Goal: Information Seeking & Learning: Check status

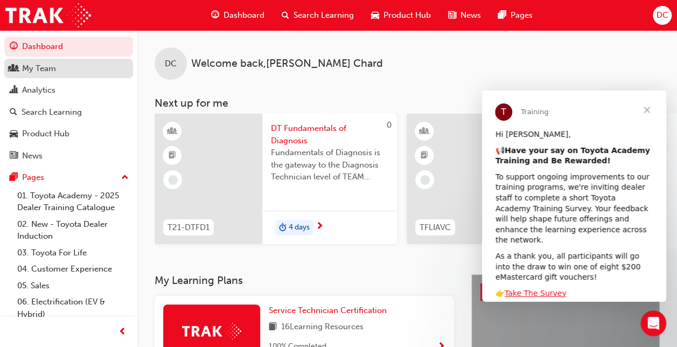
click at [47, 71] on div "My Team" at bounding box center [39, 68] width 34 height 12
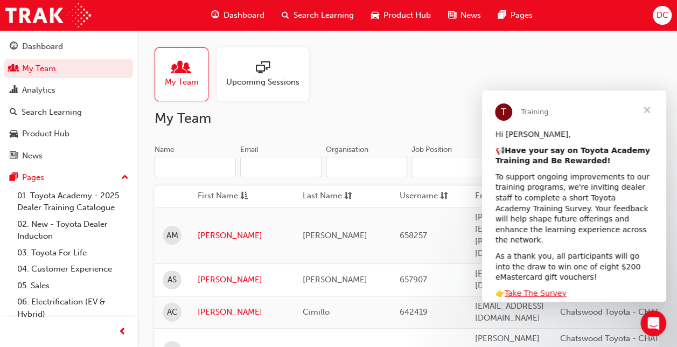
click at [232, 81] on span "Upcoming Sessions" at bounding box center [262, 82] width 73 height 12
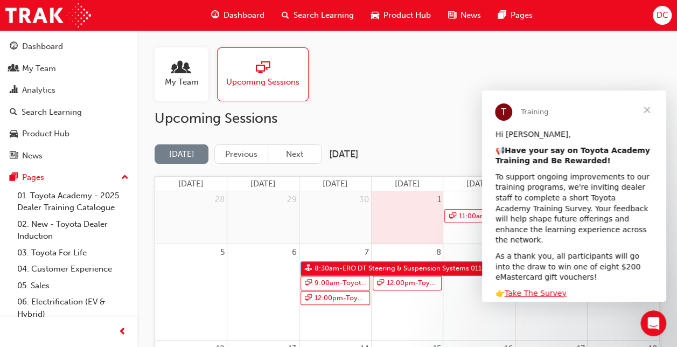
click at [648, 109] on span "Close" at bounding box center [647, 110] width 39 height 39
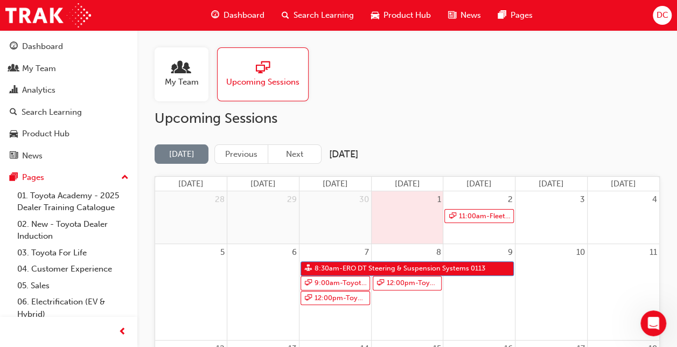
drag, startPoint x: 528, startPoint y: 167, endPoint x: 536, endPoint y: 170, distance: 8.7
click at [536, 170] on div "[DATE] Previous Next [DATE] [DATE] [DATE] [DATE] [DATE] [DATE] [DATE] [DATE] 28…" at bounding box center [407, 347] width 505 height 406
click at [472, 216] on link "11:00am - Fleet Strategic Sales Process - Advanced" at bounding box center [479, 216] width 70 height 15
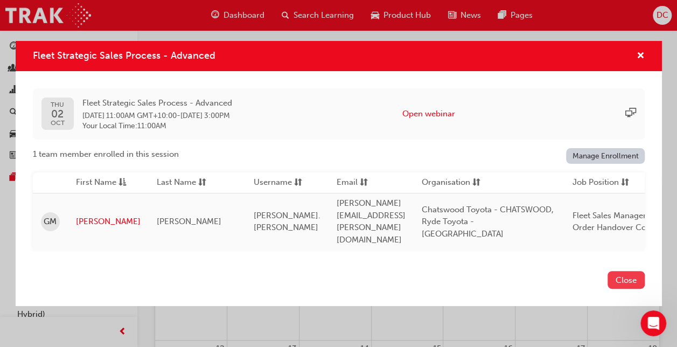
click at [634, 271] on button "Close" at bounding box center [626, 280] width 37 height 18
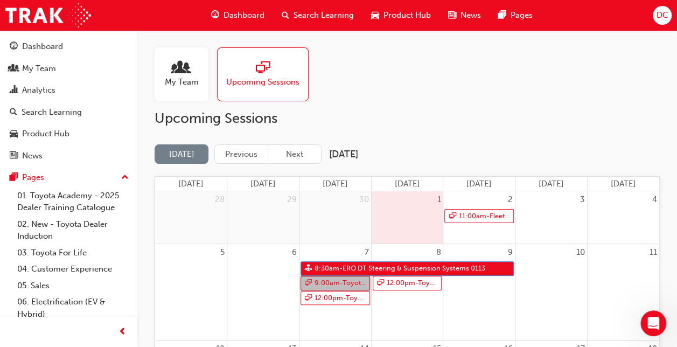
click at [336, 277] on link "9:00am - Toyota For Life In Action - Virtual Classroom" at bounding box center [336, 283] width 70 height 15
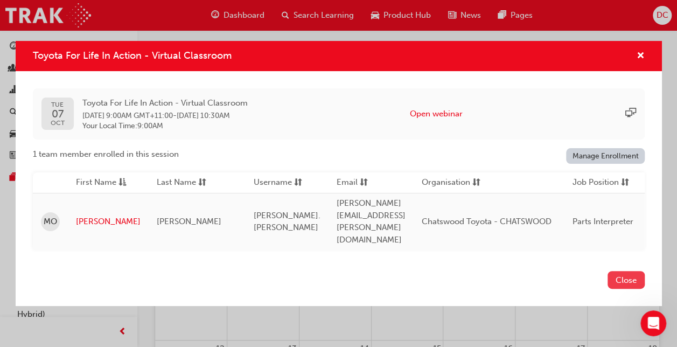
click at [637, 275] on button "Close" at bounding box center [626, 280] width 37 height 18
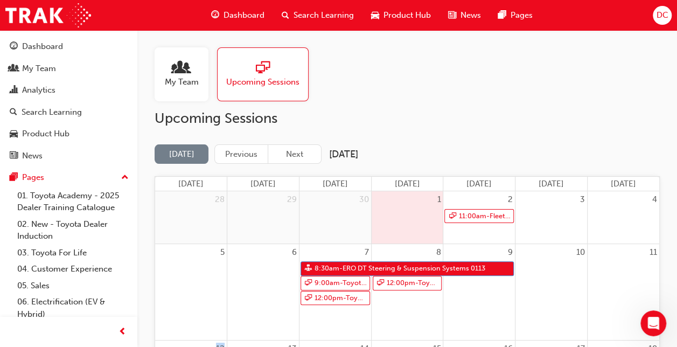
click at [637, 275] on div at bounding box center [624, 269] width 72 height 16
click at [328, 298] on link "12:00pm - Toyota For Life In Action - Virtual Classroom" at bounding box center [336, 298] width 70 height 15
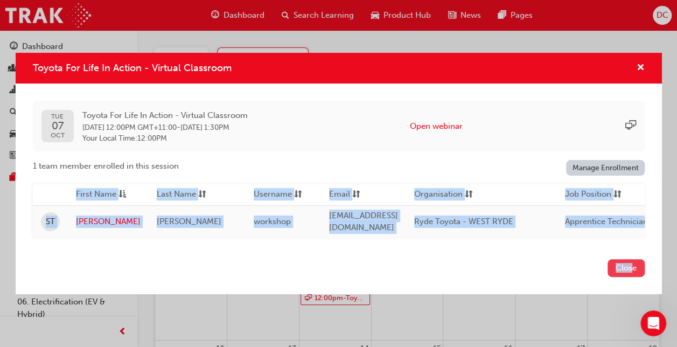
drag, startPoint x: 644, startPoint y: 249, endPoint x: 629, endPoint y: 270, distance: 26.0
click at [629, 270] on div "Toyota For Life In Action - Virtual Classroom [DATE] Toyota For Life In Action …" at bounding box center [339, 173] width 647 height 241
click at [629, 270] on button "Close" at bounding box center [626, 268] width 37 height 18
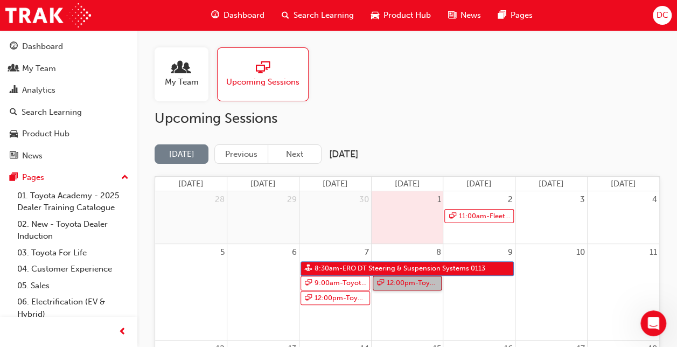
click at [427, 281] on link "12:00pm - Toyota For Life In Action - Virtual Classroom" at bounding box center [408, 283] width 70 height 15
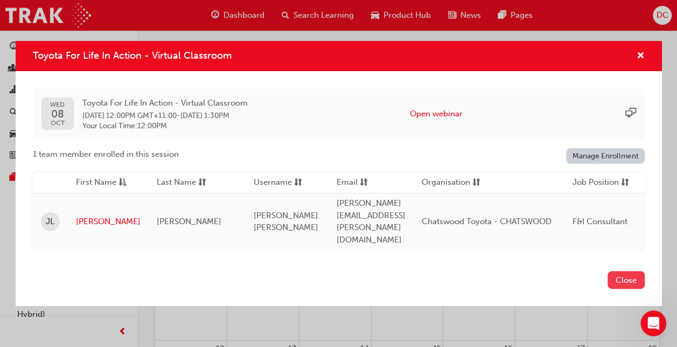
click at [631, 272] on button "Close" at bounding box center [626, 280] width 37 height 18
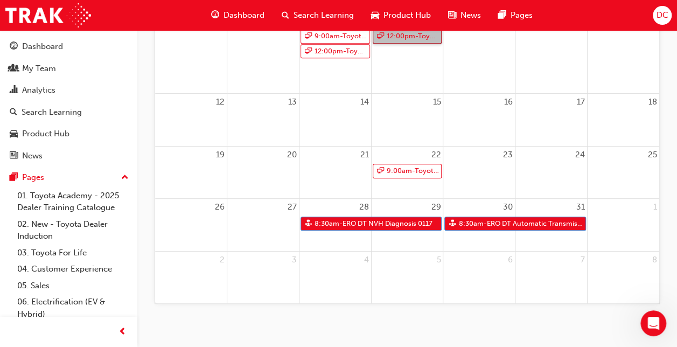
scroll to position [256, 0]
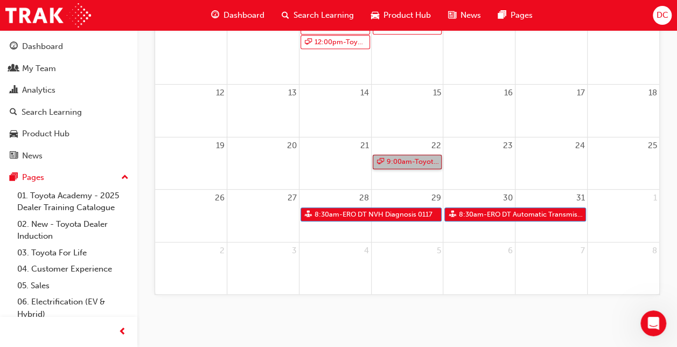
click at [426, 163] on link "9:00am - Toyota For Life In Action - Virtual Classroom" at bounding box center [408, 162] width 70 height 15
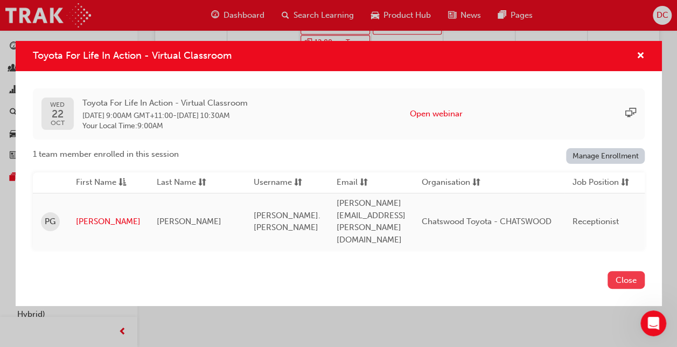
click at [626, 271] on button "Close" at bounding box center [626, 280] width 37 height 18
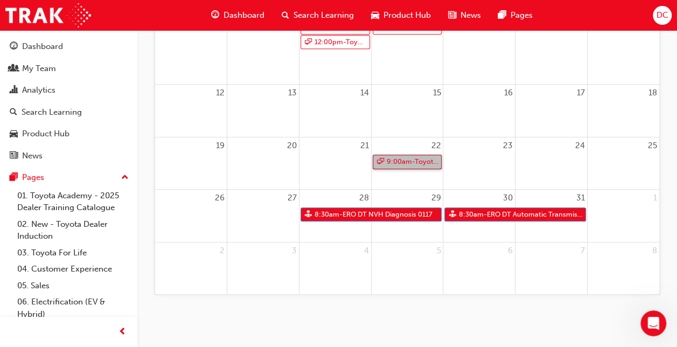
scroll to position [0, 0]
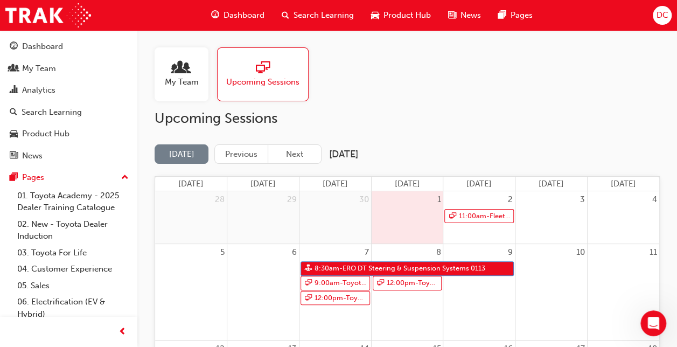
drag, startPoint x: 144, startPoint y: 259, endPoint x: 278, endPoint y: 171, distance: 159.9
click at [278, 171] on div "My Team Upcoming Sessions Upcoming Sessions [DATE] Previous Next [DATE] [DATE] …" at bounding box center [407, 303] width 540 height 546
click at [296, 158] on button "Next" at bounding box center [295, 154] width 54 height 20
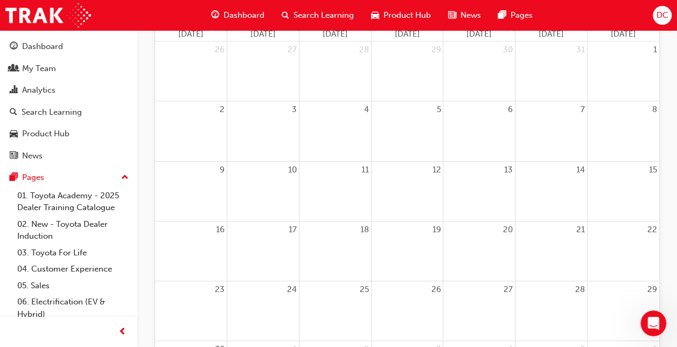
scroll to position [189, 0]
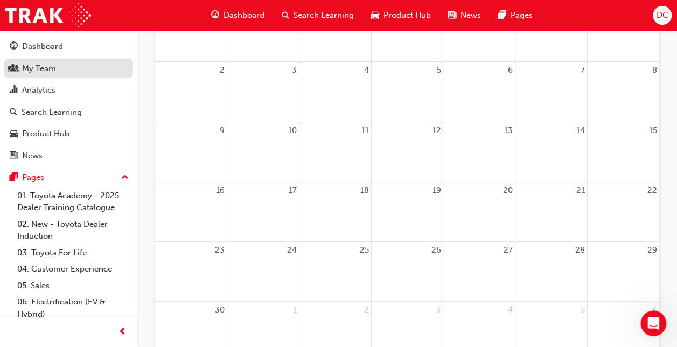
click at [75, 67] on div "My Team" at bounding box center [69, 68] width 118 height 13
